Goal: Transaction & Acquisition: Book appointment/travel/reservation

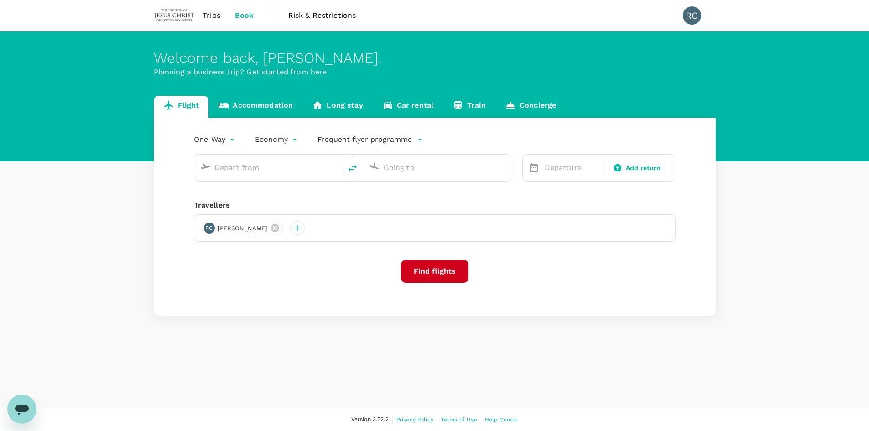
type input "roundtrip"
type input "Singapore Changi (SIN)"
type input "Taiwan Taoyuan Intl (TPE)"
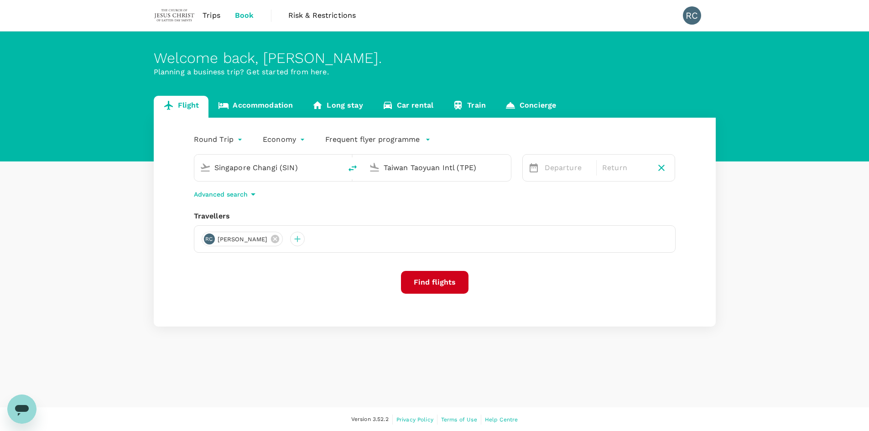
click at [212, 15] on span "Trips" at bounding box center [211, 15] width 18 height 11
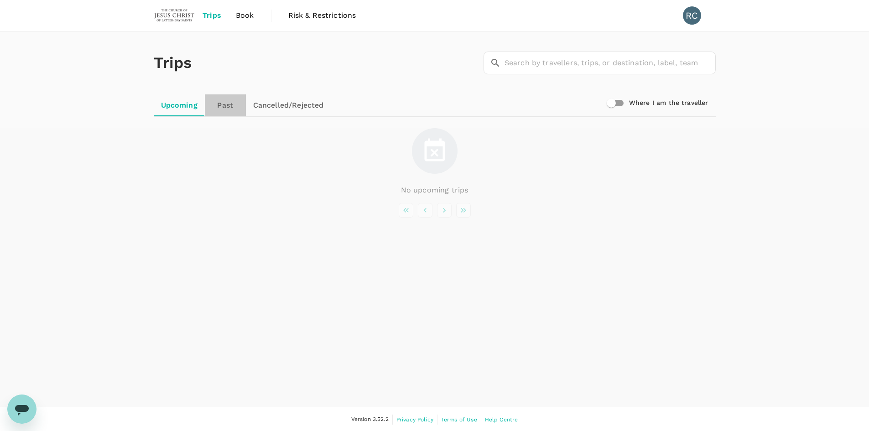
click at [224, 107] on link "Past" at bounding box center [225, 105] width 41 height 22
